Goal: Browse casually: Explore the website without a specific task or goal

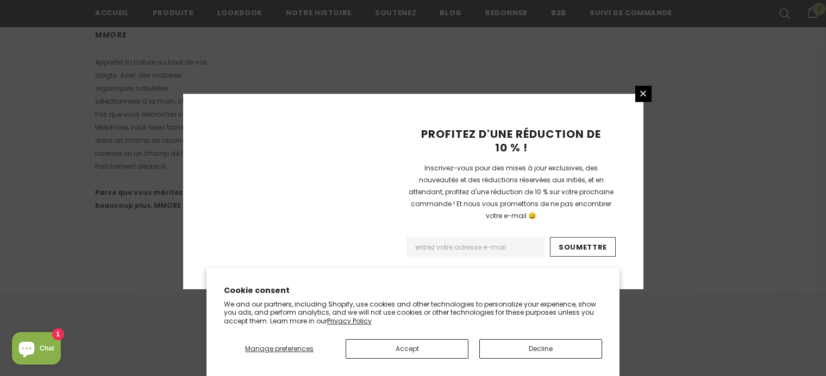
scroll to position [763, 0]
